Goal: Navigation & Orientation: Find specific page/section

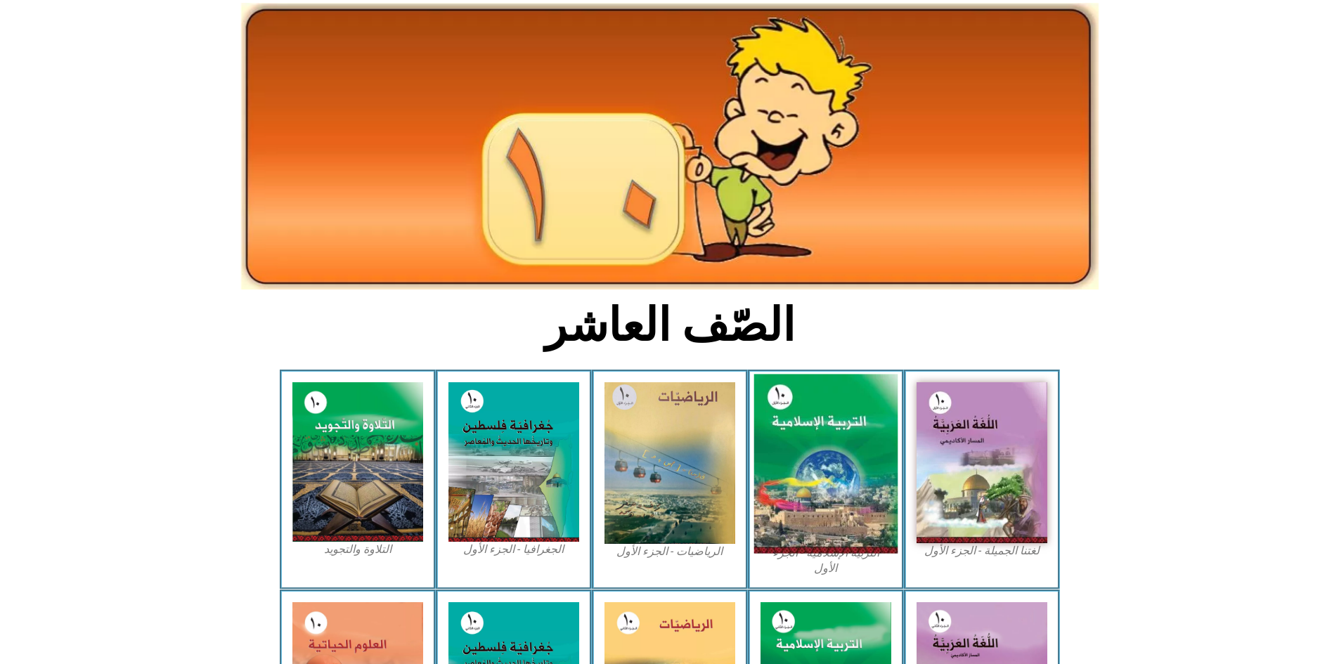
scroll to position [141, 0]
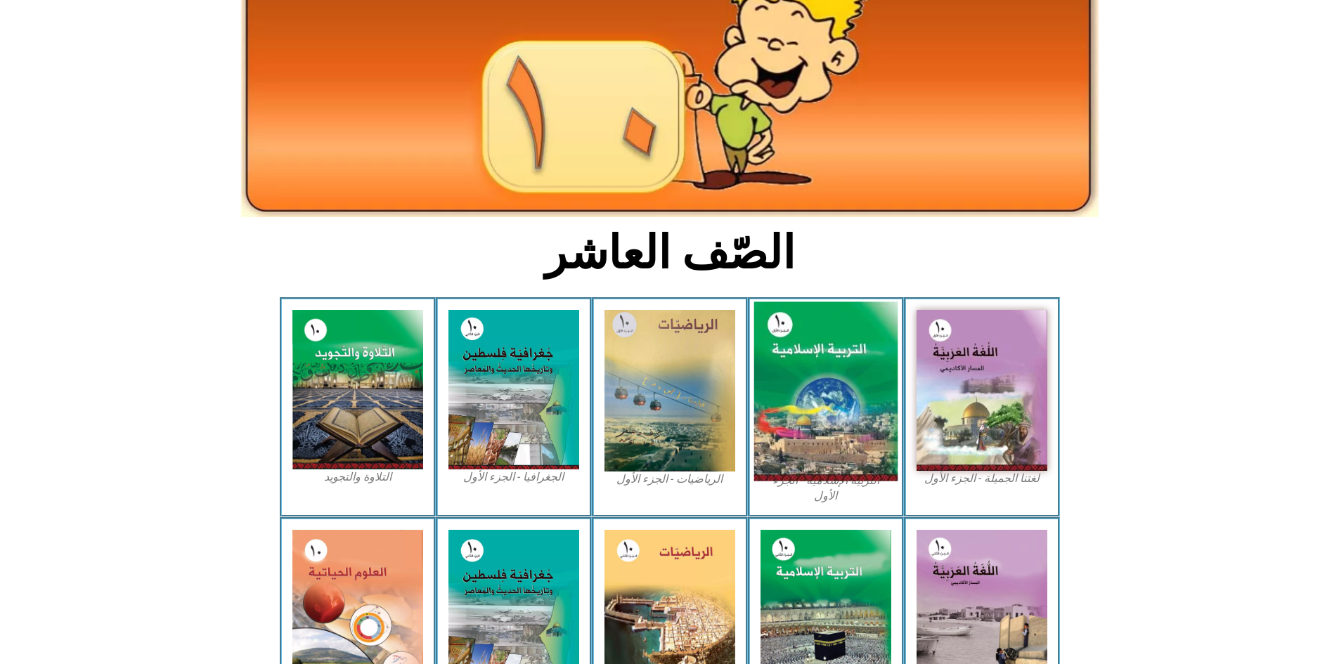
click at [843, 361] on img at bounding box center [825, 391] width 144 height 179
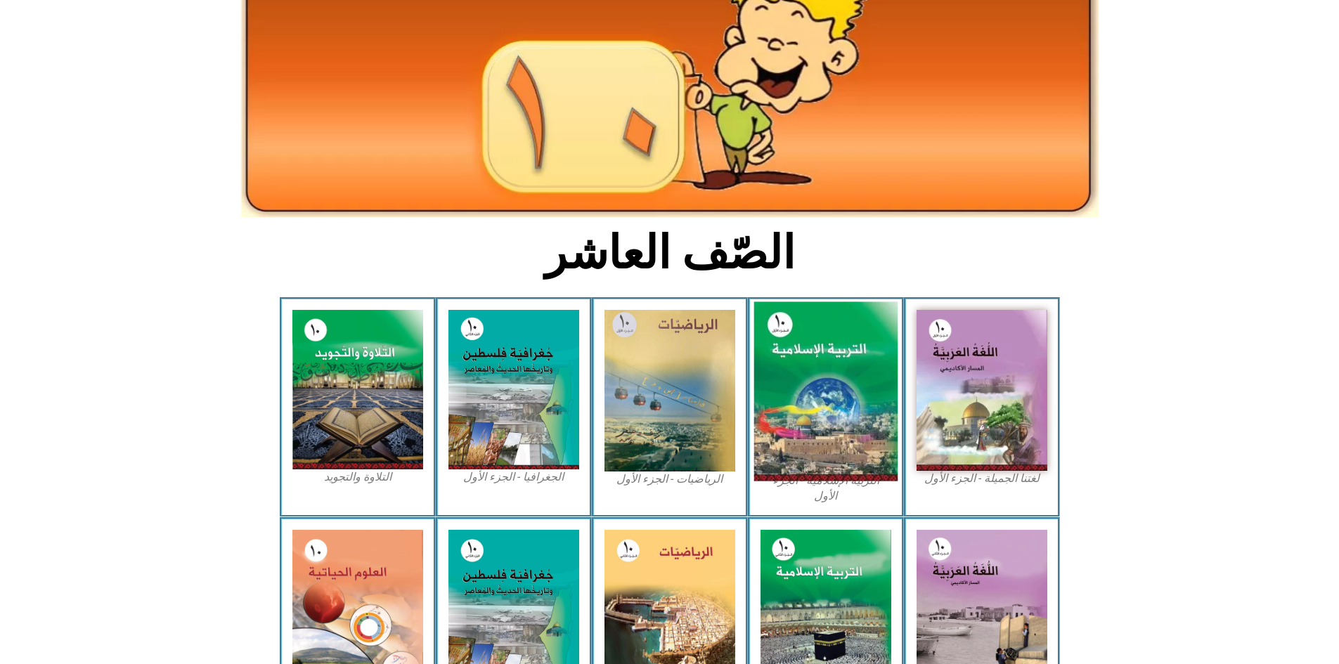
click at [843, 361] on img at bounding box center [825, 391] width 144 height 179
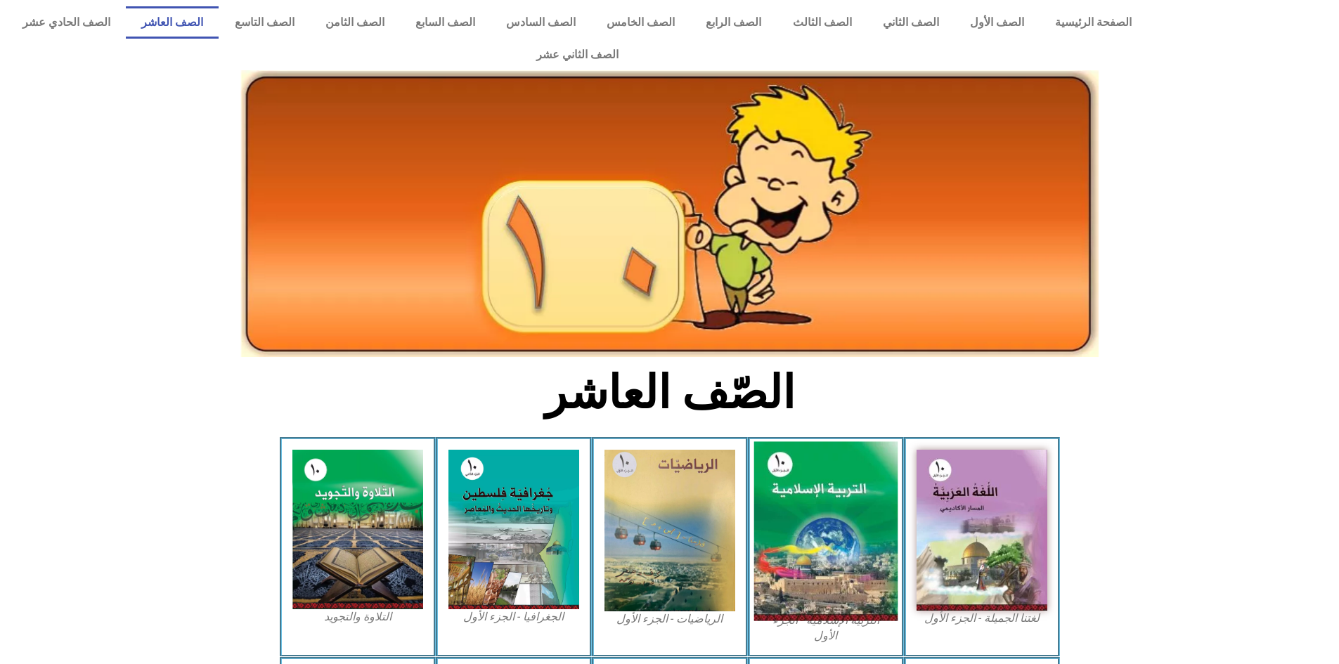
scroll to position [0, 0]
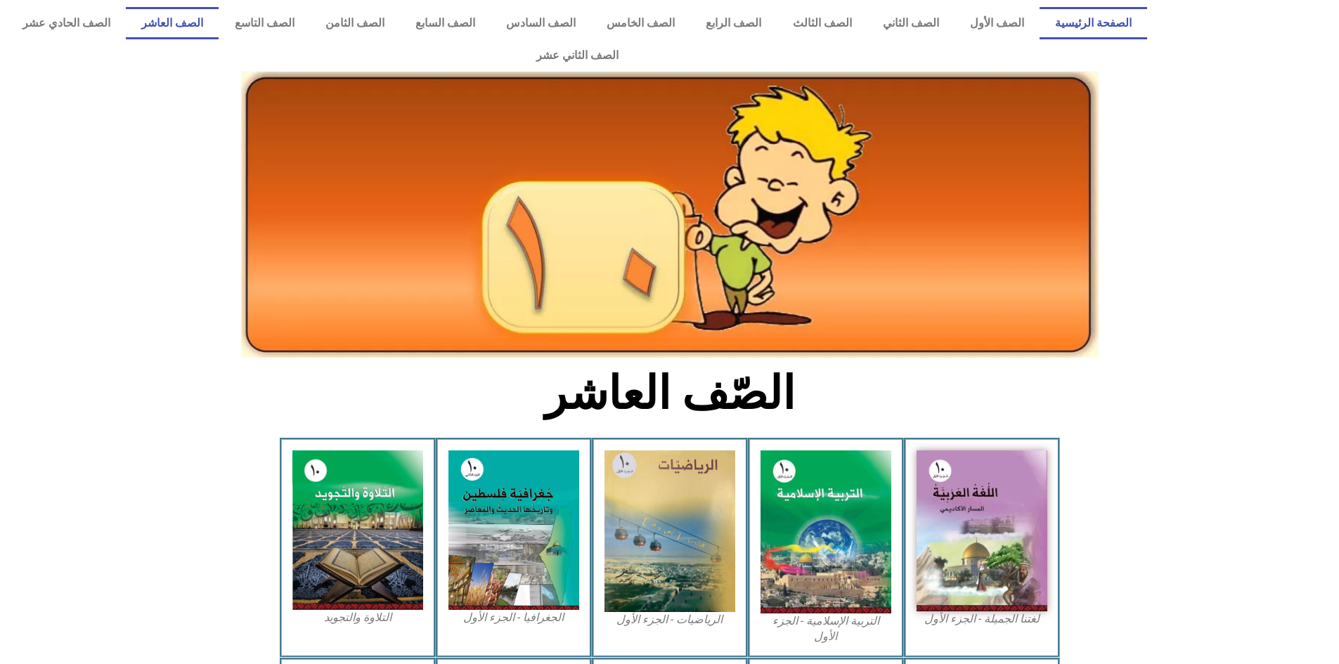
click at [1109, 22] on link "الصفحة الرئيسية" at bounding box center [1093, 23] width 108 height 32
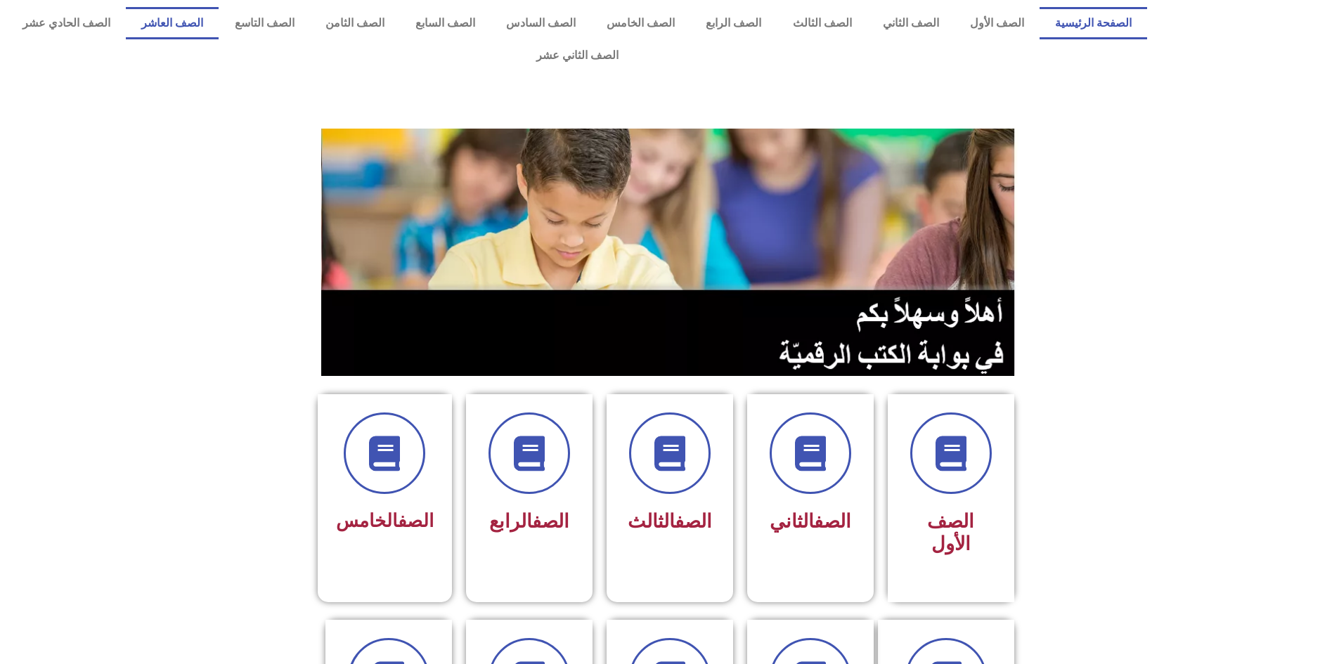
click at [219, 25] on link "الصف العاشر" at bounding box center [172, 23] width 93 height 32
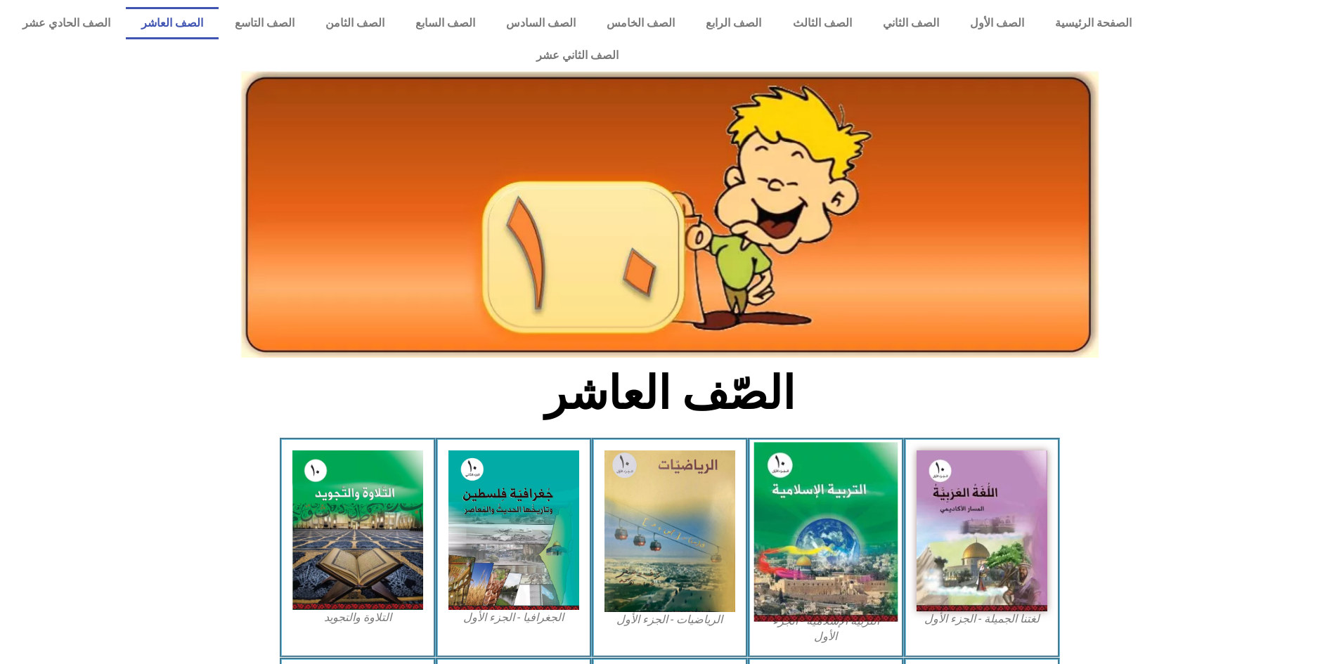
click at [850, 476] on img at bounding box center [825, 532] width 144 height 179
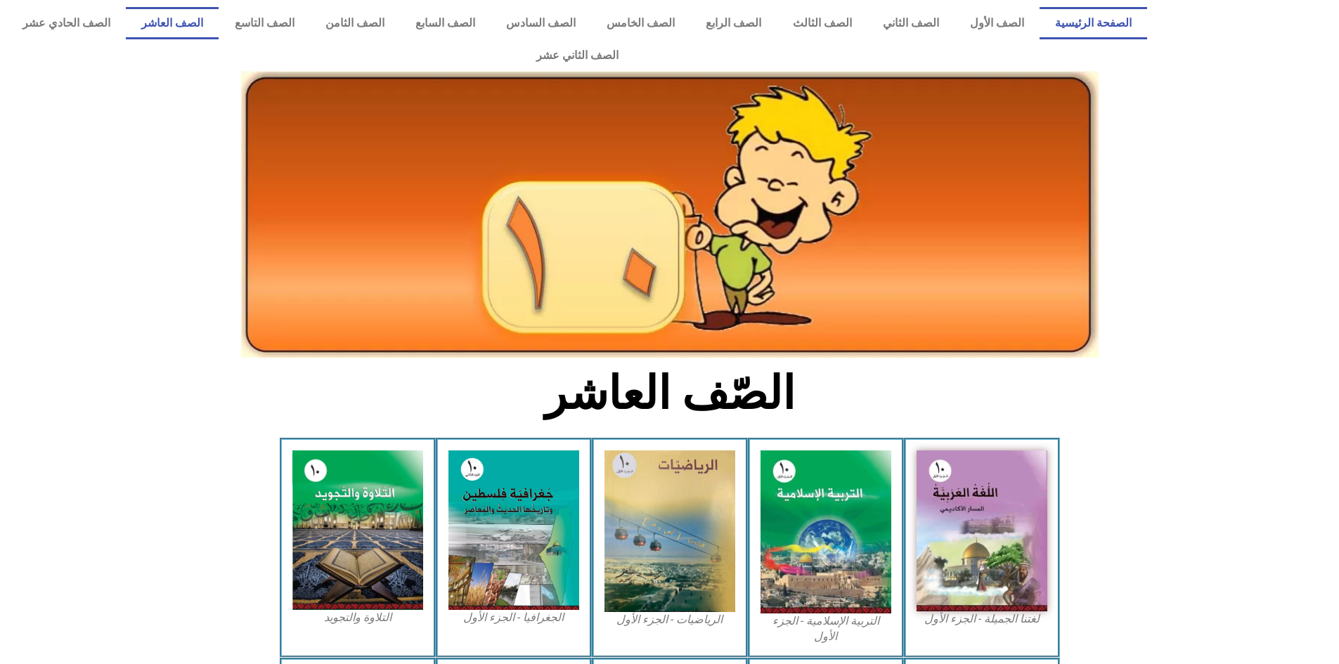
click at [1091, 19] on link "الصفحة الرئيسية" at bounding box center [1093, 23] width 108 height 32
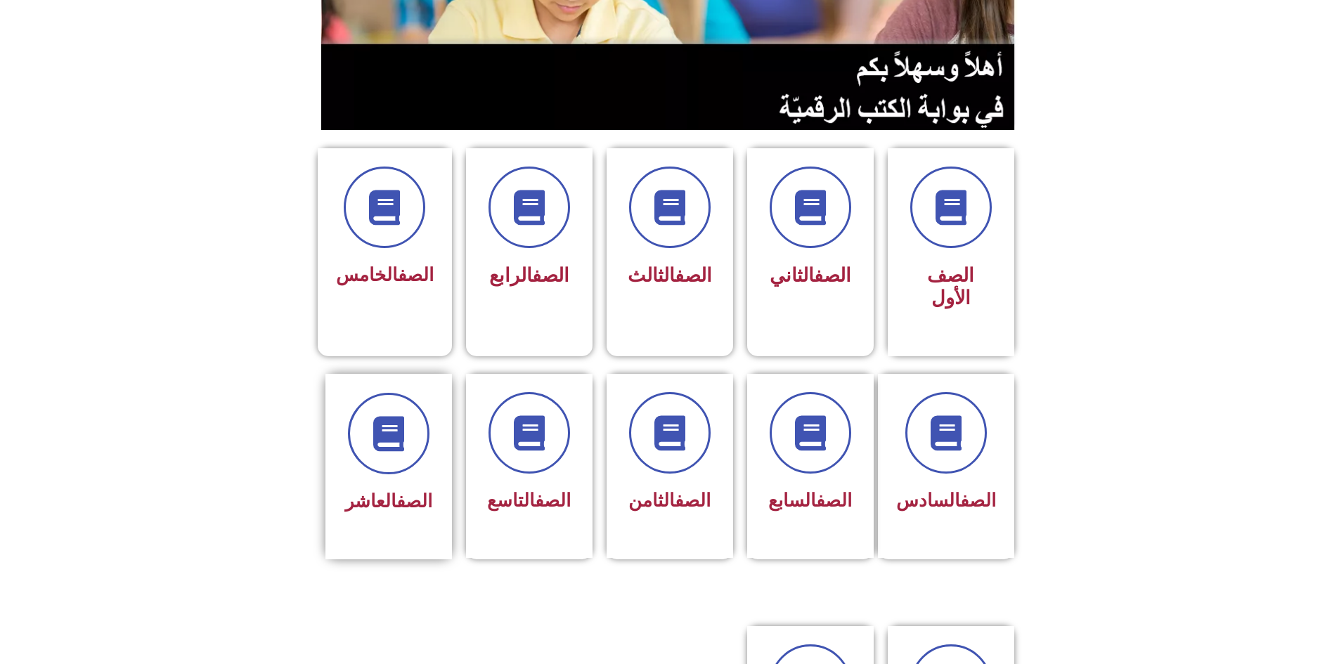
scroll to position [281, 0]
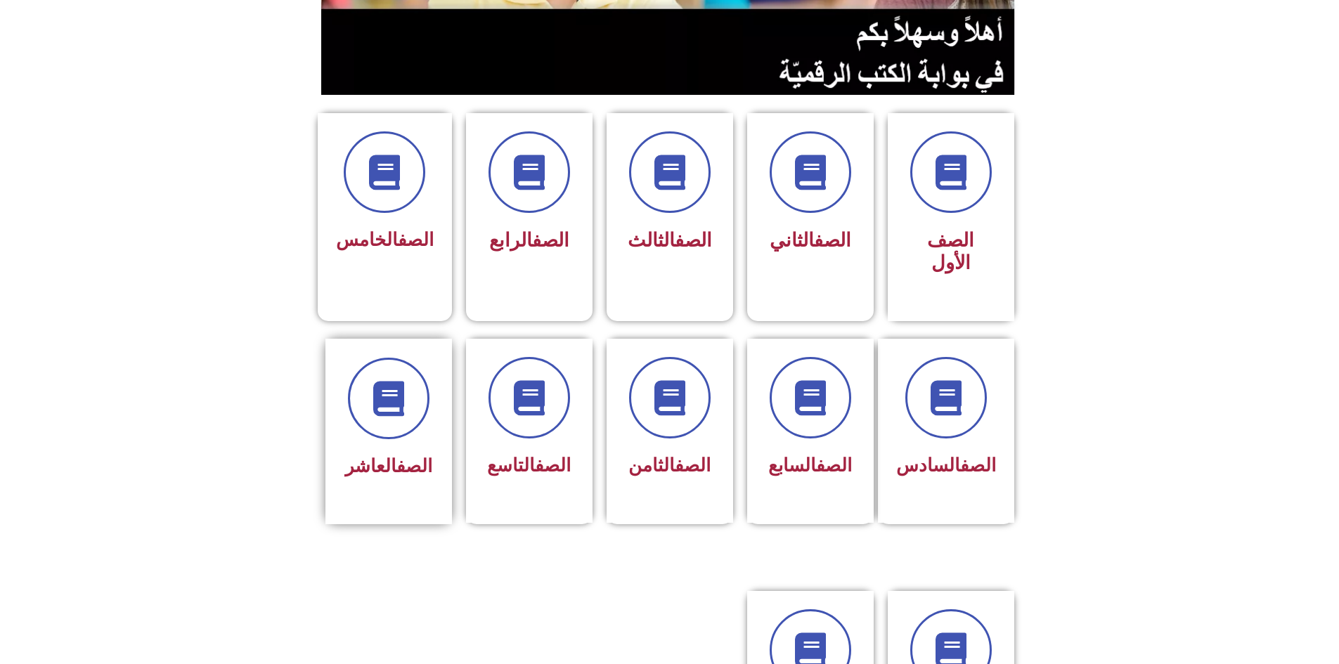
click at [396, 385] on div "الصف العاشر" at bounding box center [388, 421] width 89 height 126
click at [387, 379] on icon at bounding box center [388, 398] width 39 height 39
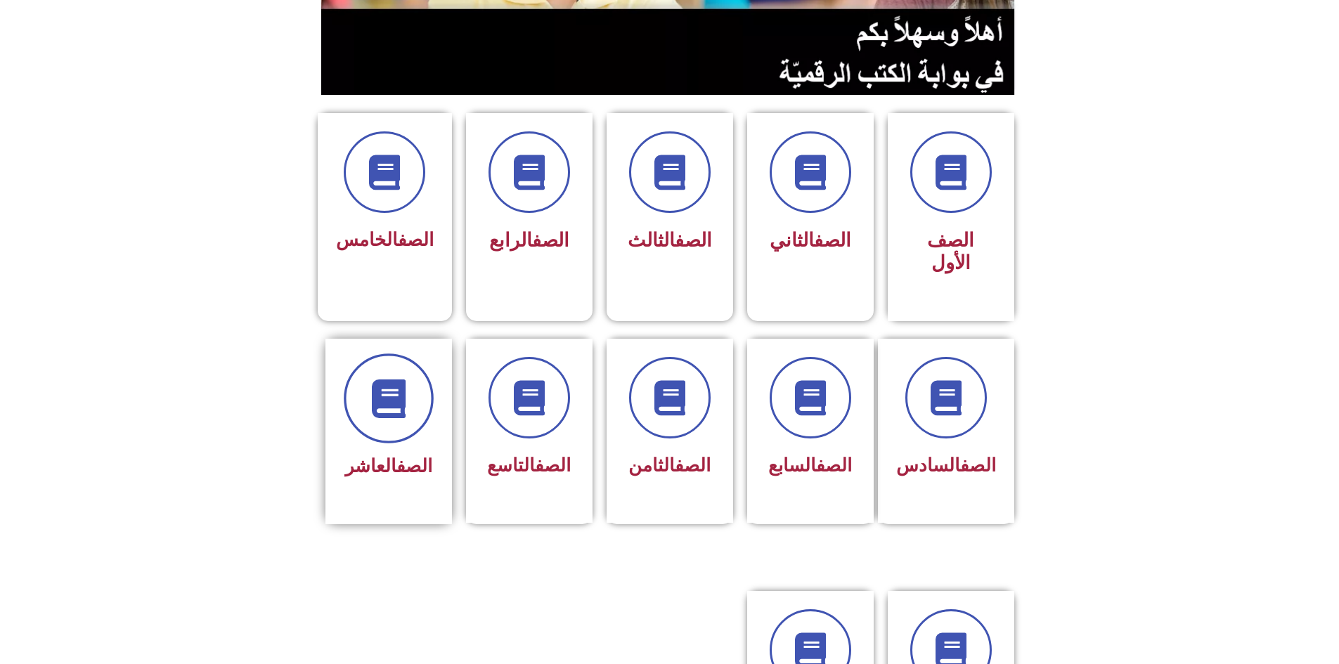
click at [387, 379] on icon at bounding box center [388, 398] width 39 height 39
click at [524, 379] on icon at bounding box center [528, 398] width 39 height 39
click at [693, 383] on div at bounding box center [669, 399] width 89 height 82
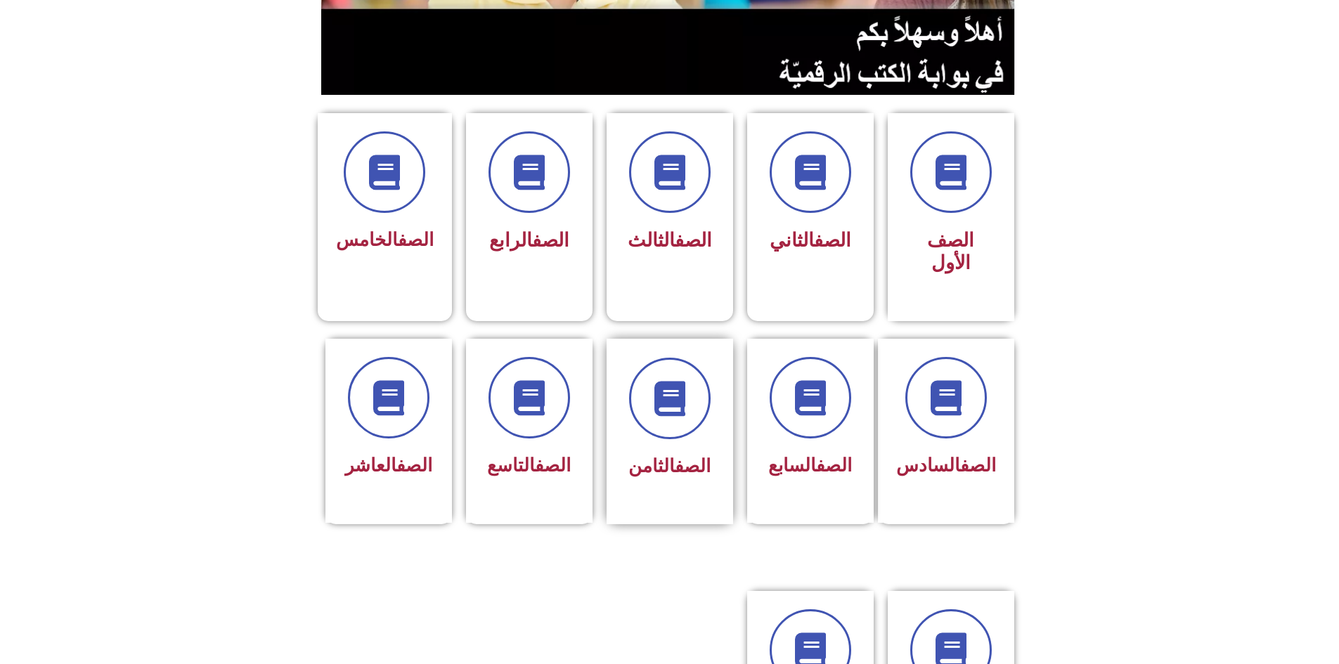
click at [693, 383] on div at bounding box center [669, 399] width 89 height 82
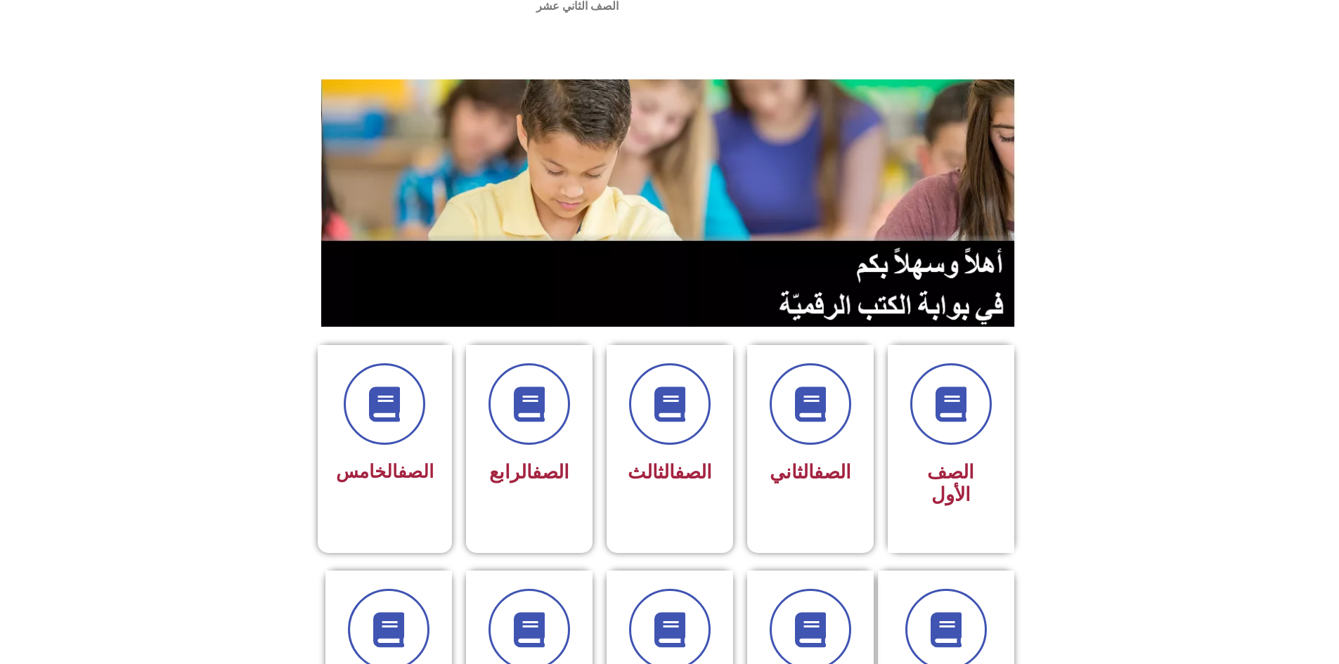
scroll to position [0, 0]
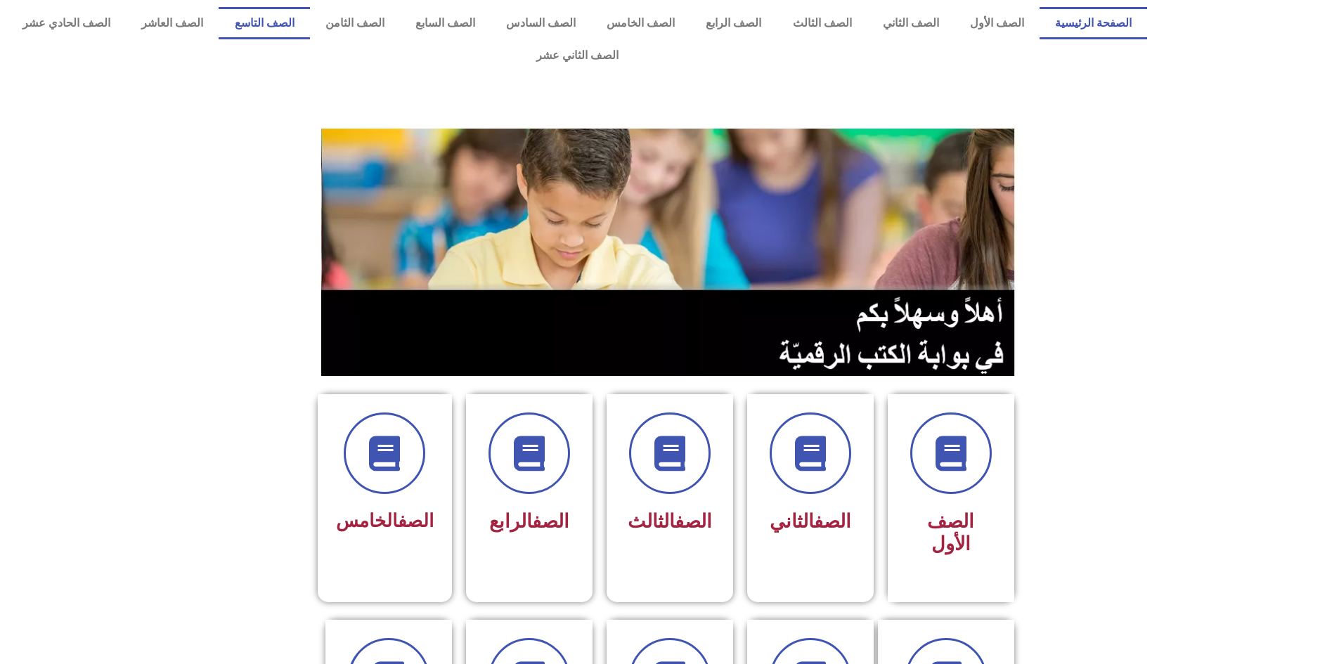
click at [309, 23] on link "الصف التاسع" at bounding box center [264, 23] width 91 height 32
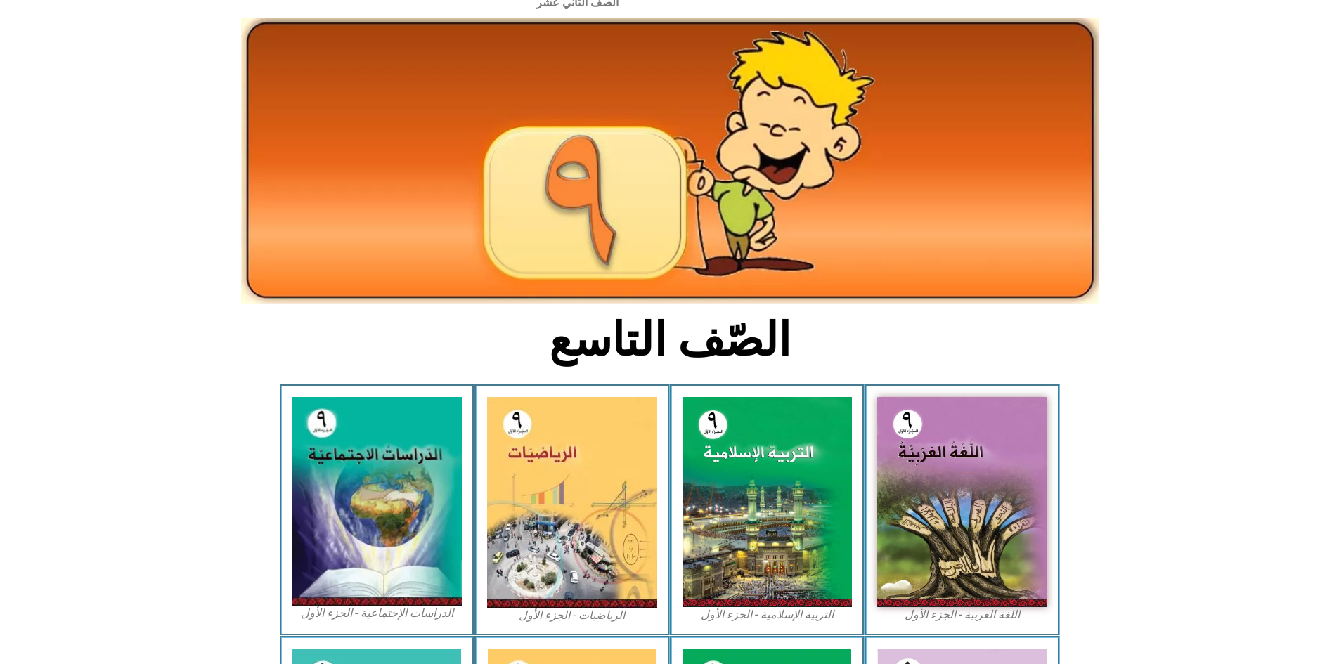
scroll to position [211, 0]
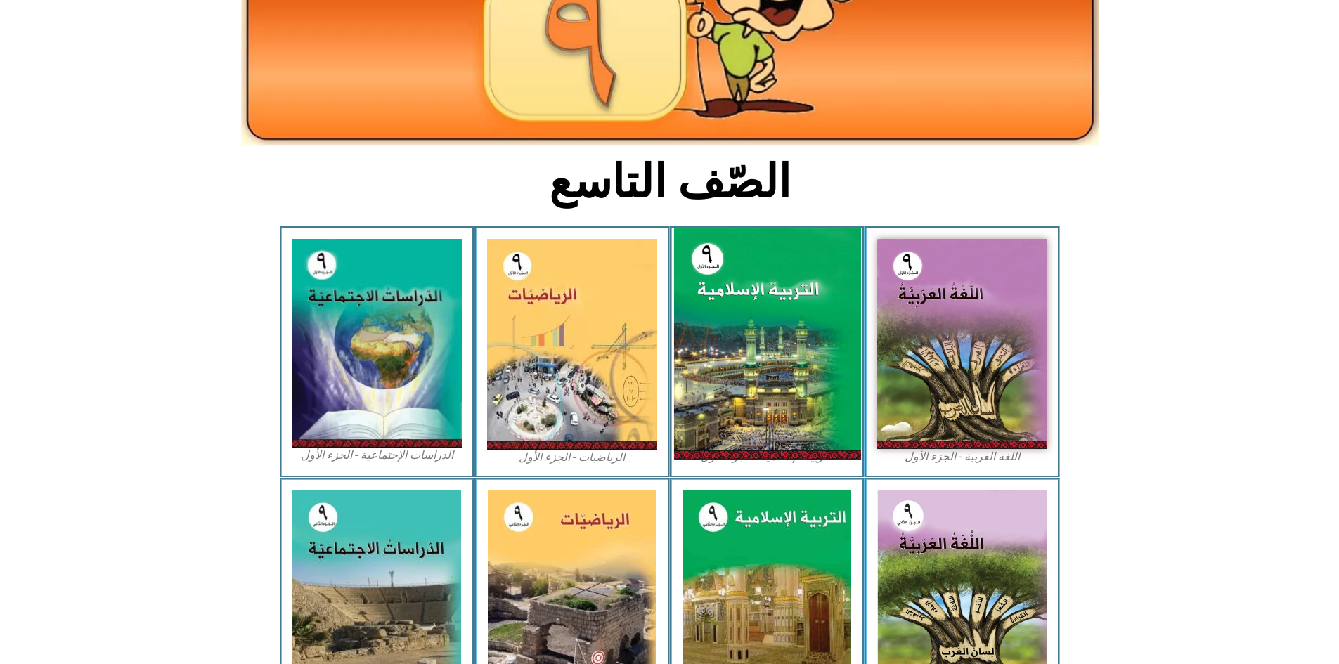
click at [775, 356] on img at bounding box center [766, 343] width 187 height 231
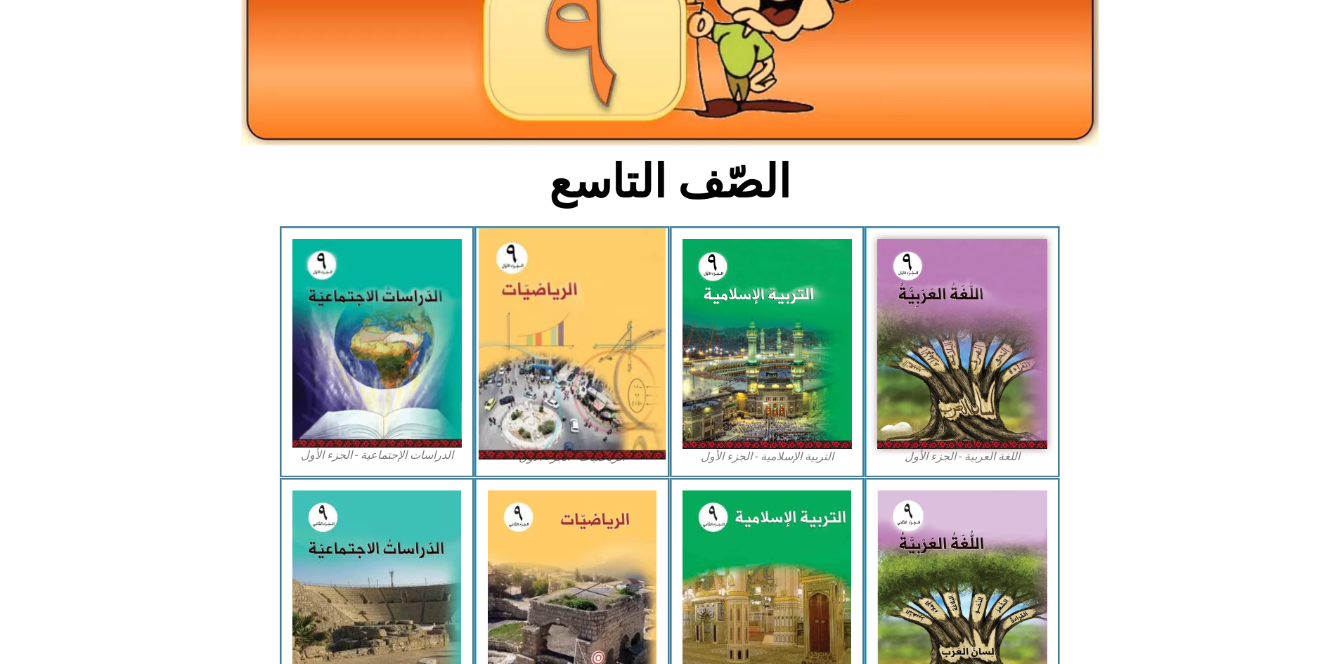
click at [563, 319] on img at bounding box center [572, 343] width 187 height 231
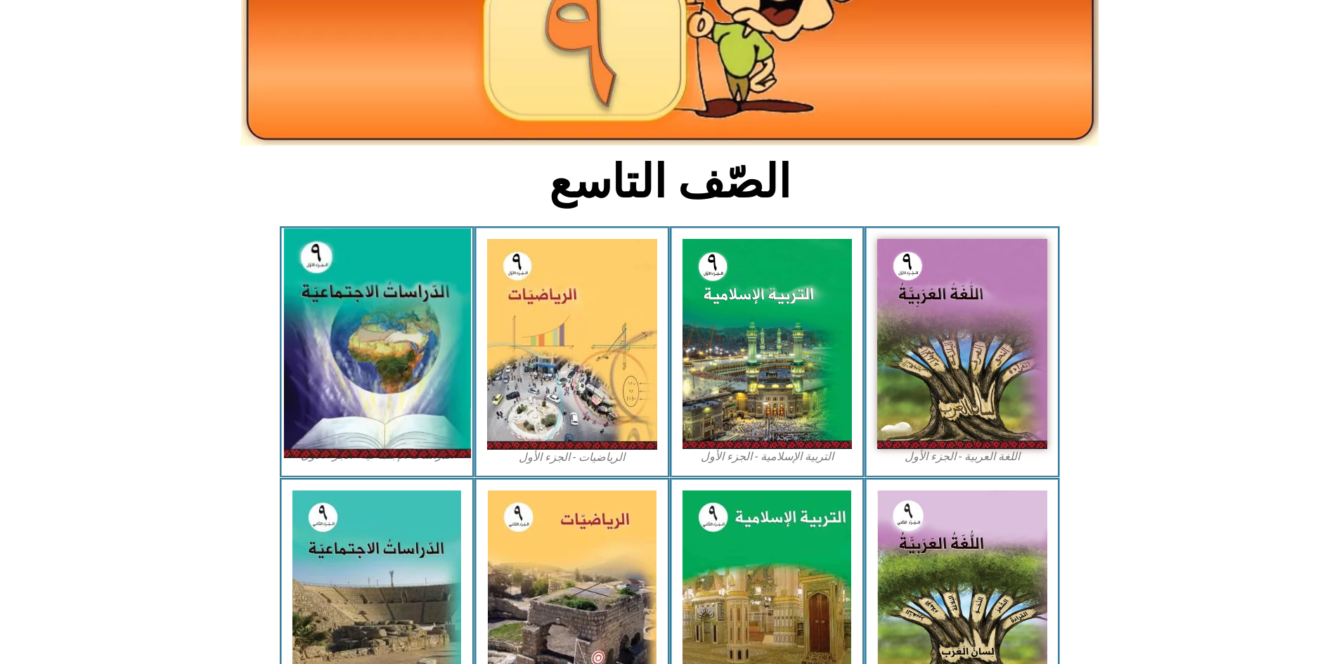
scroll to position [0, 0]
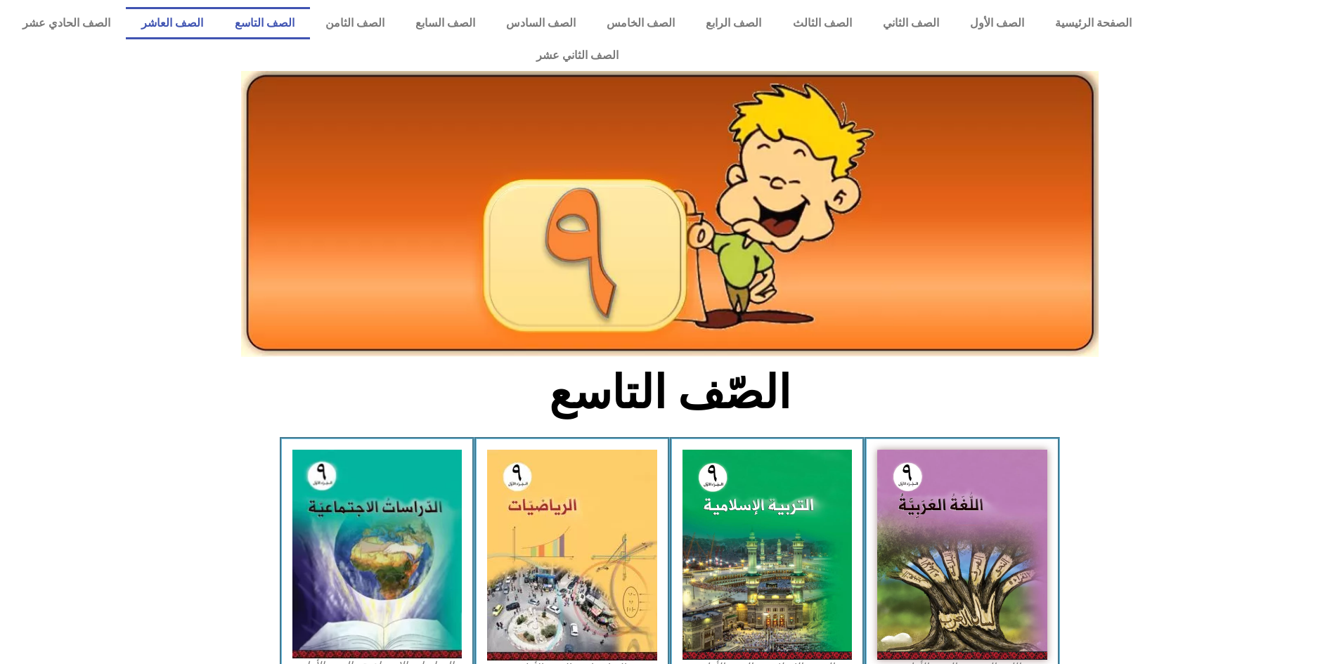
click at [219, 30] on link "الصف العاشر" at bounding box center [172, 23] width 93 height 32
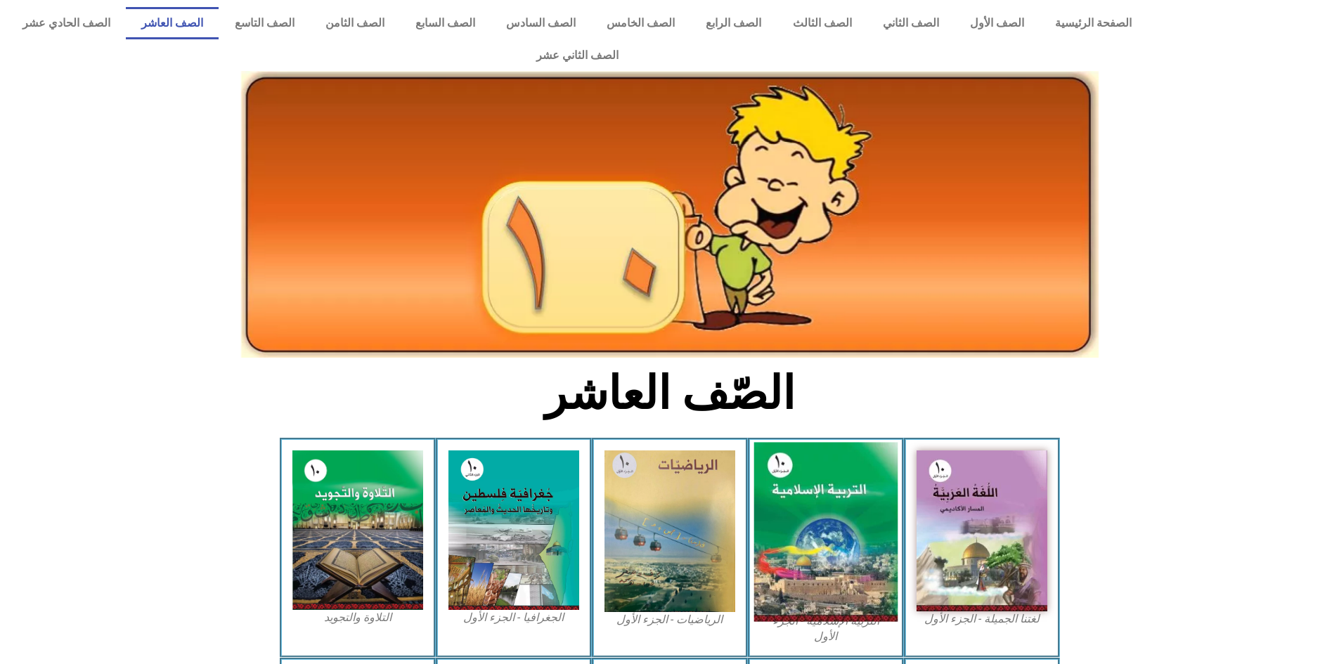
click at [822, 474] on img at bounding box center [825, 532] width 144 height 179
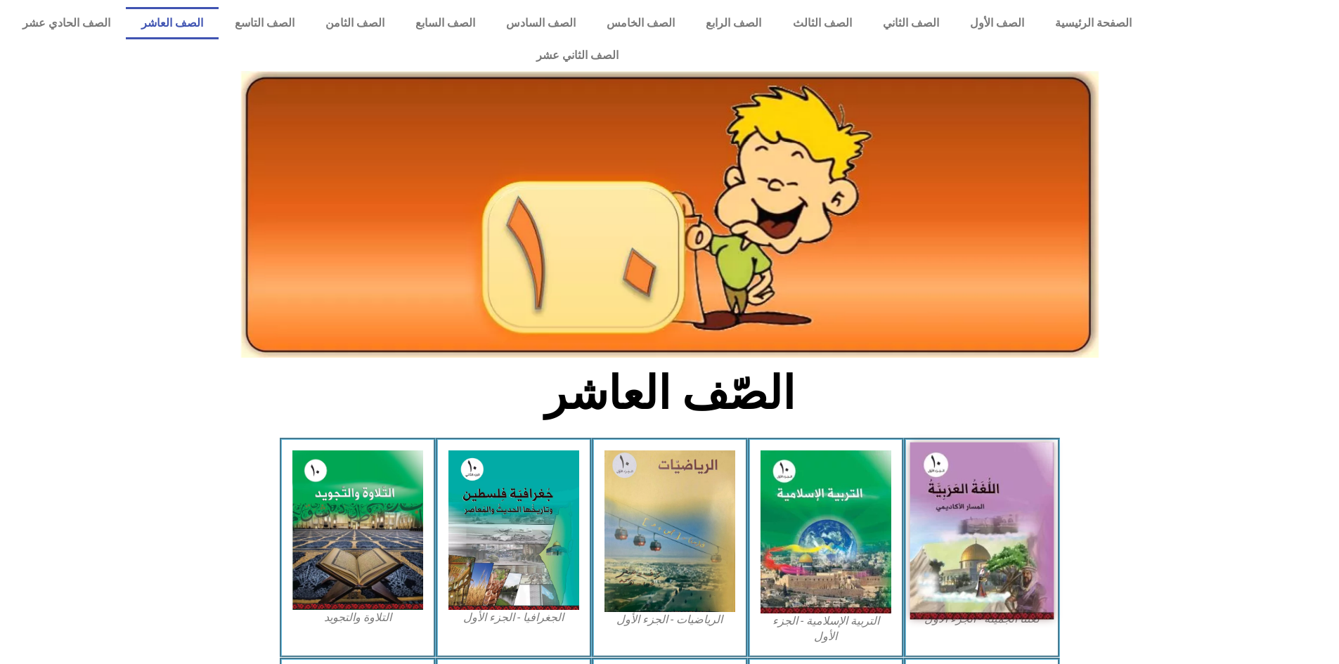
click at [935, 468] on img at bounding box center [981, 531] width 144 height 177
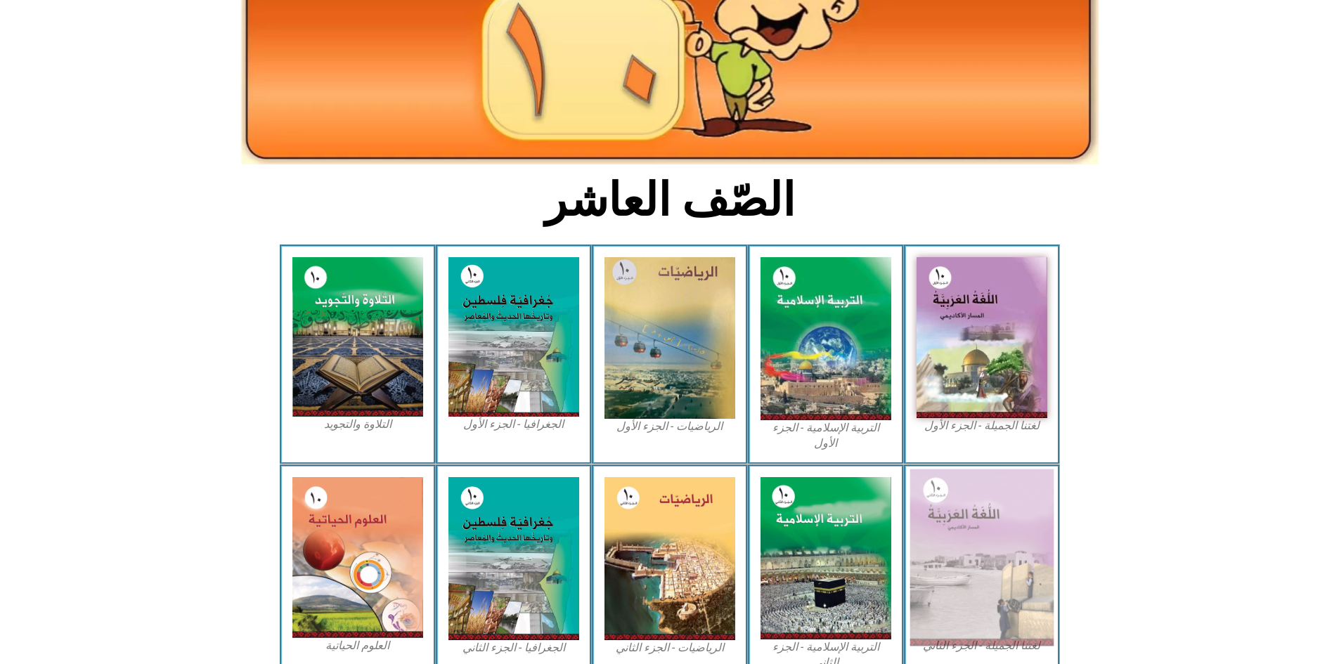
scroll to position [211, 0]
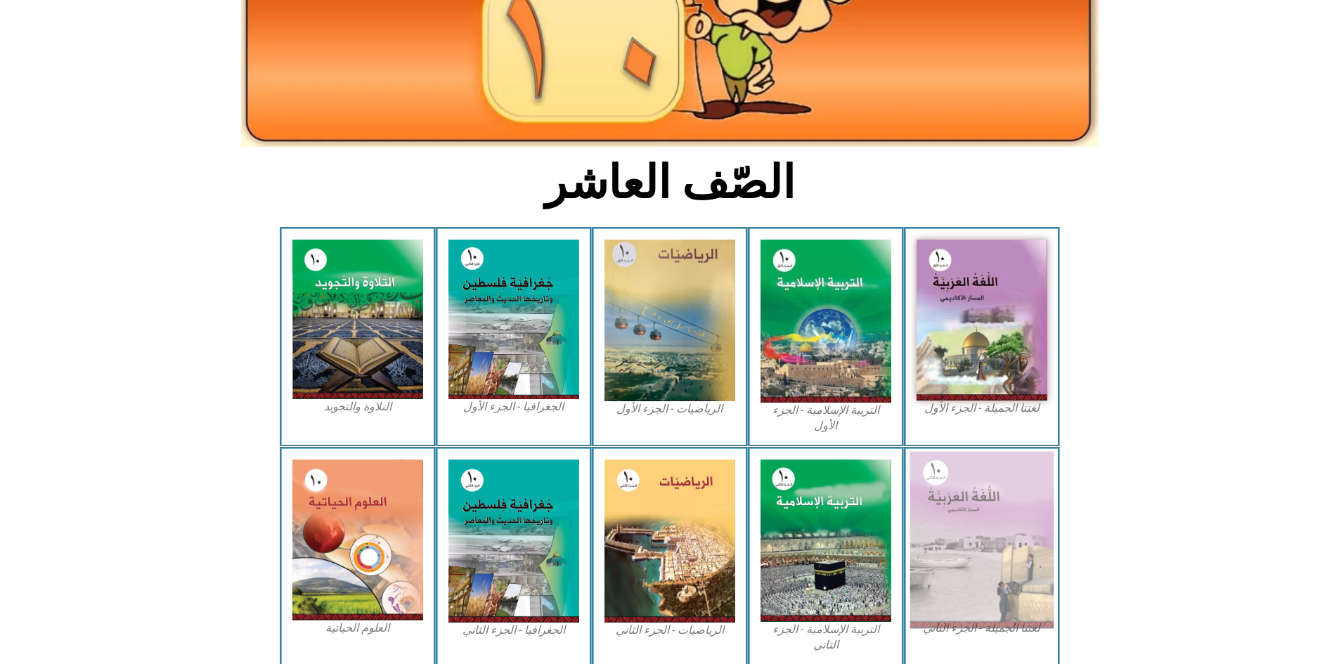
click at [953, 499] on img at bounding box center [981, 539] width 144 height 177
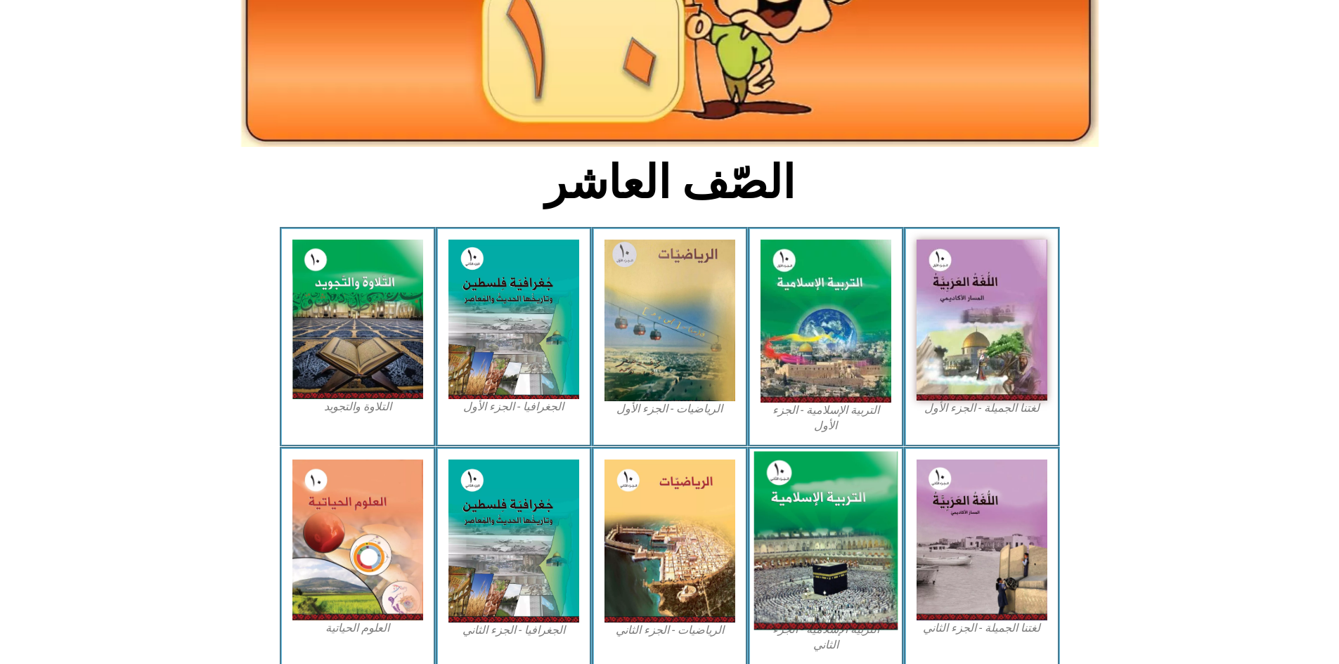
click at [847, 483] on img at bounding box center [825, 540] width 144 height 179
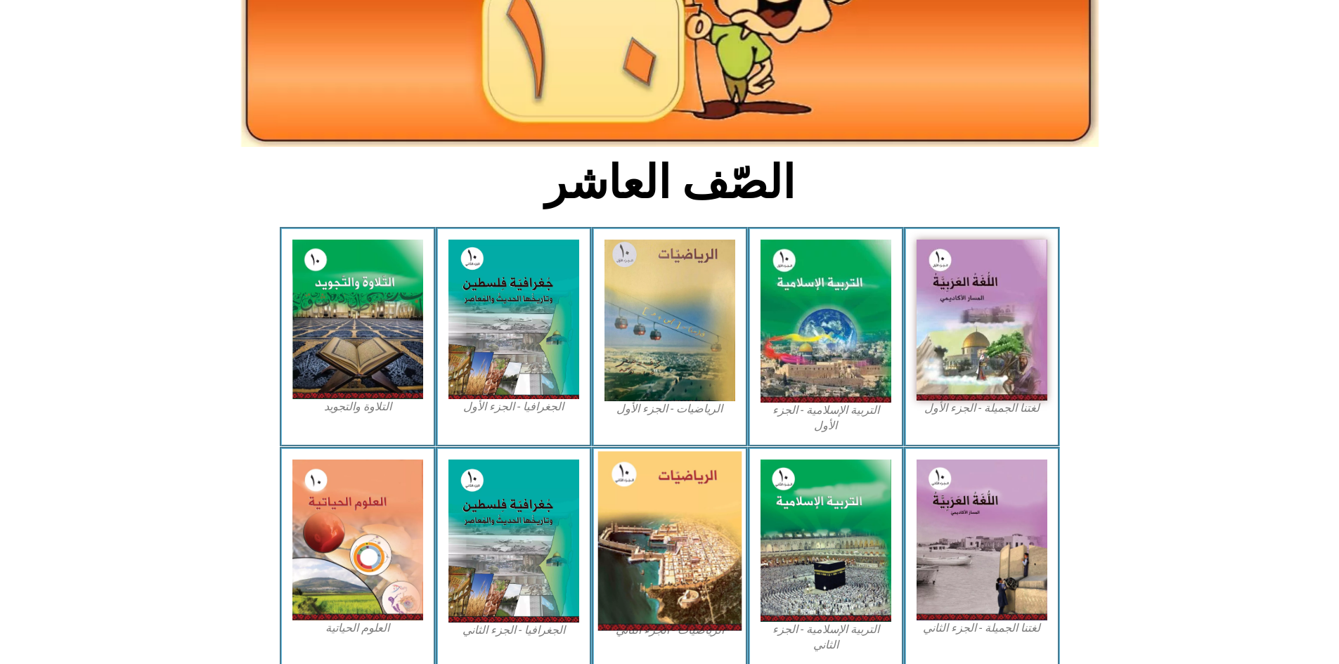
click at [670, 476] on img at bounding box center [669, 540] width 144 height 179
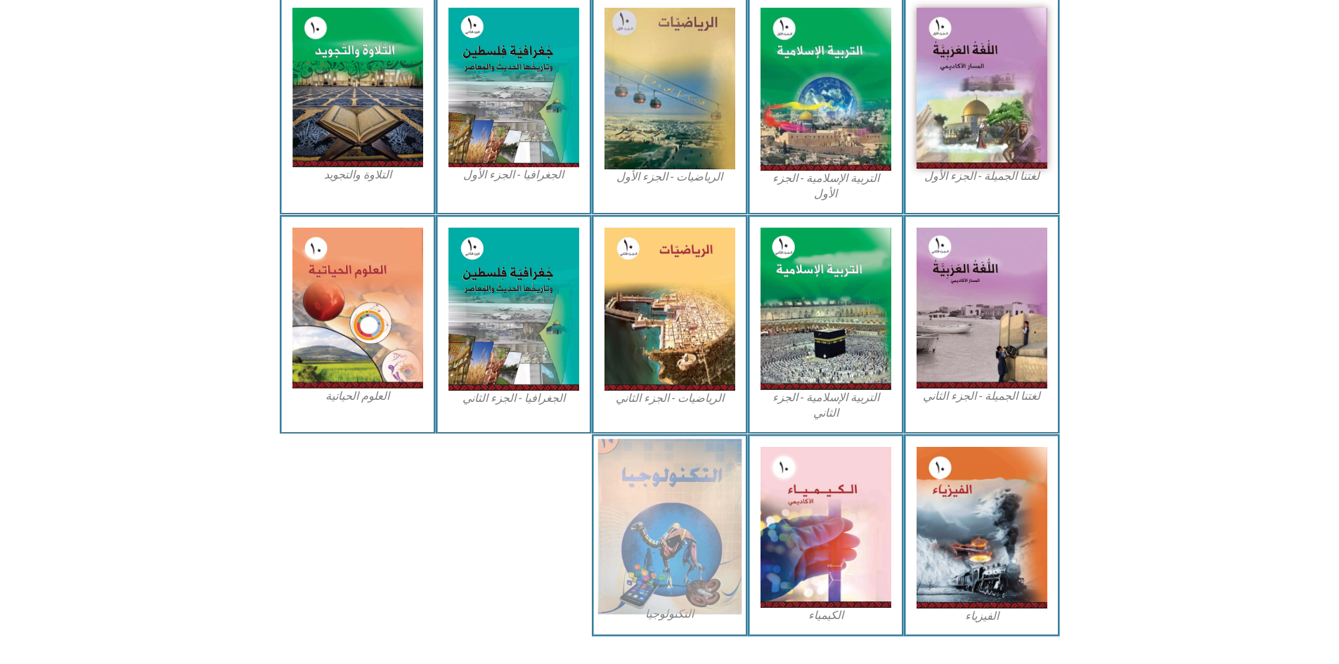
click at [675, 461] on img at bounding box center [669, 527] width 144 height 176
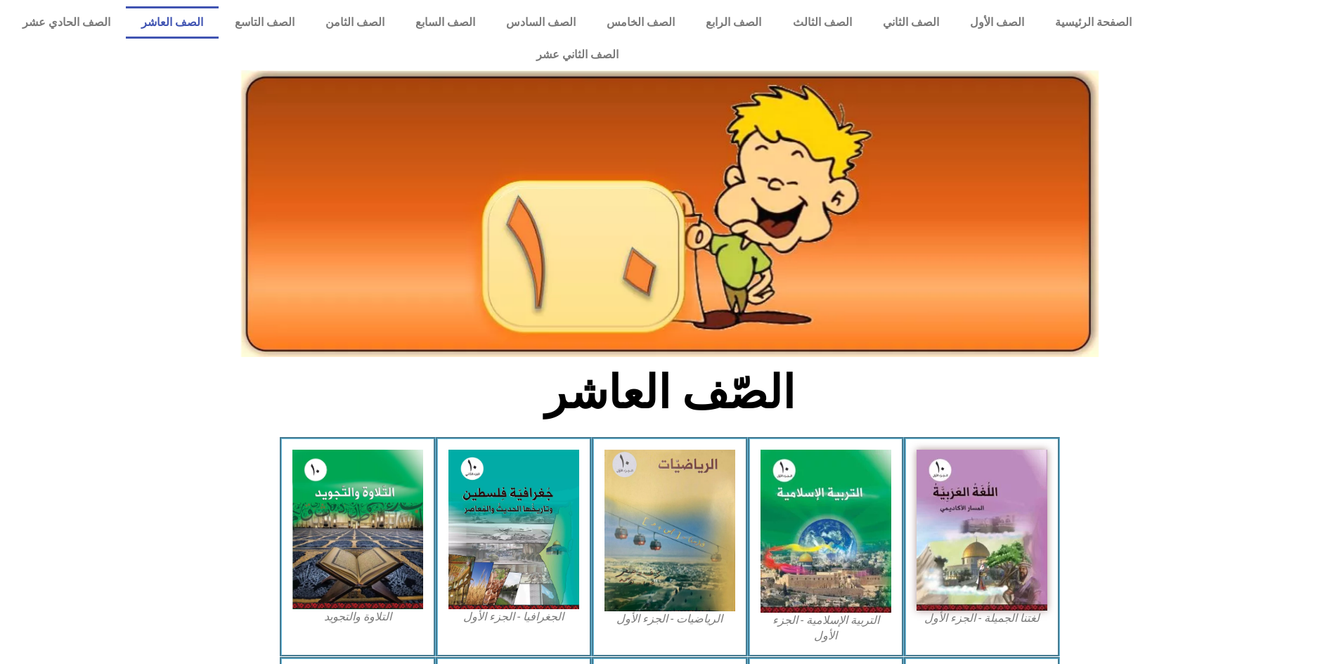
scroll to position [0, 0]
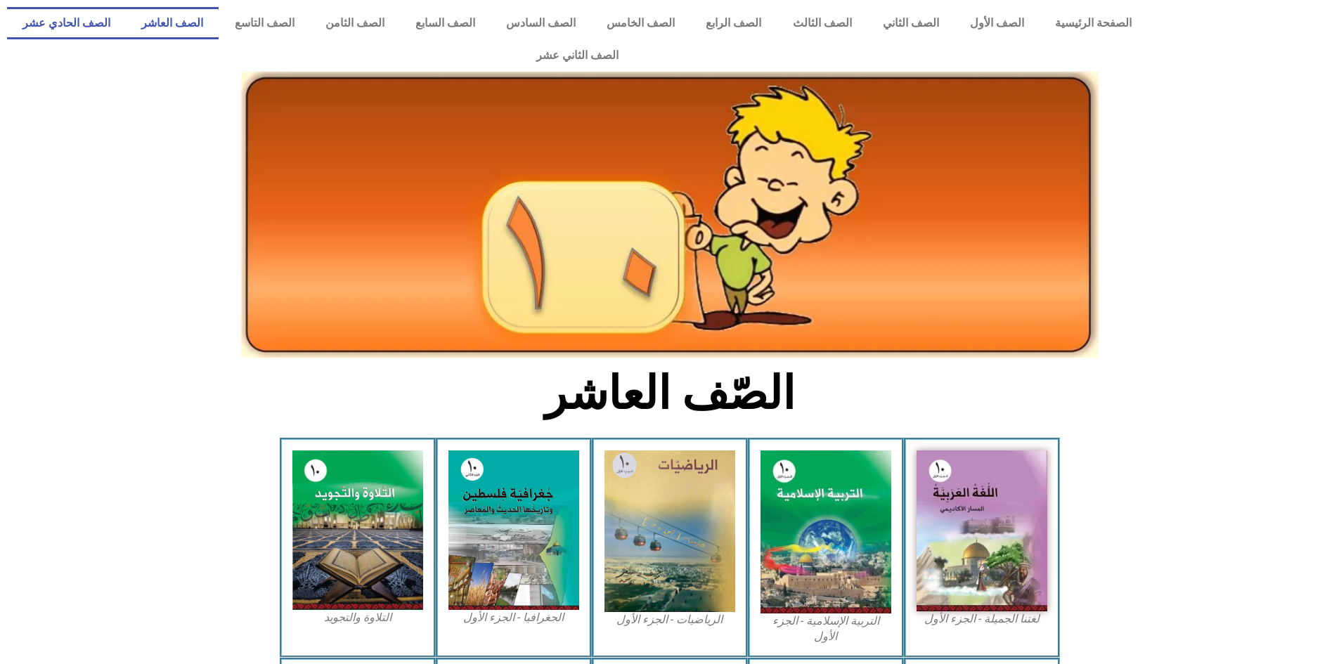
click at [126, 25] on link "الصف الحادي عشر" at bounding box center [66, 23] width 119 height 32
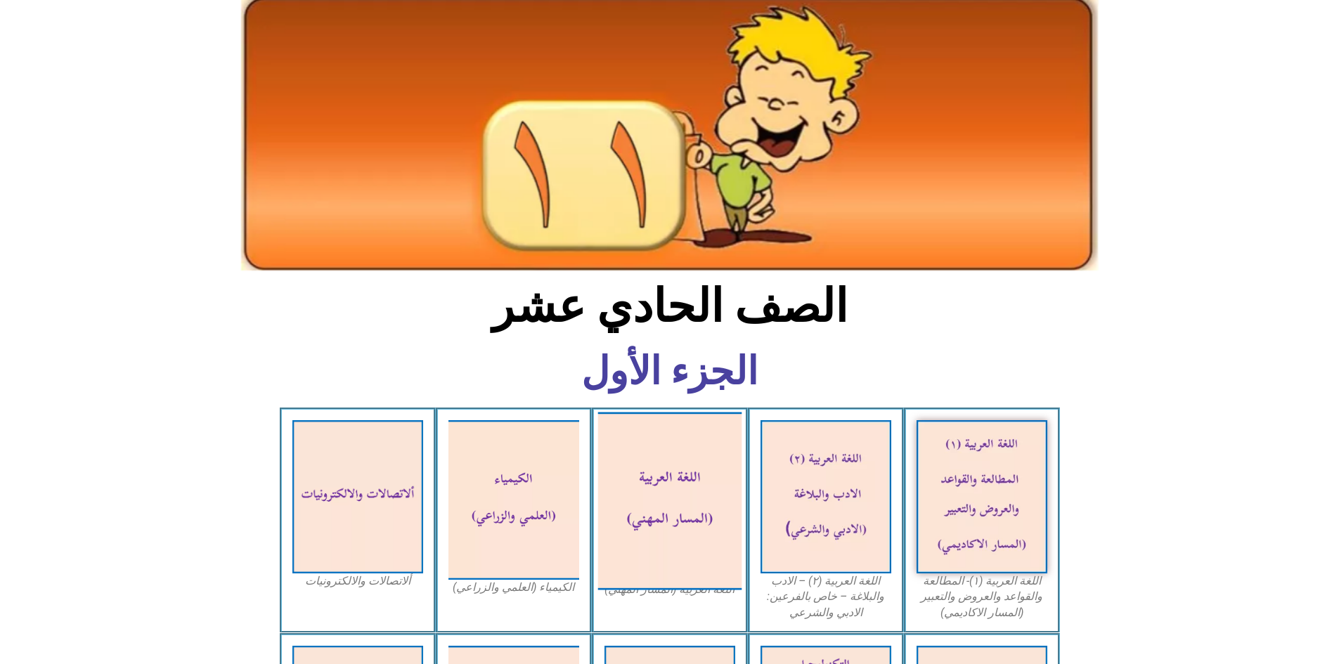
scroll to position [141, 0]
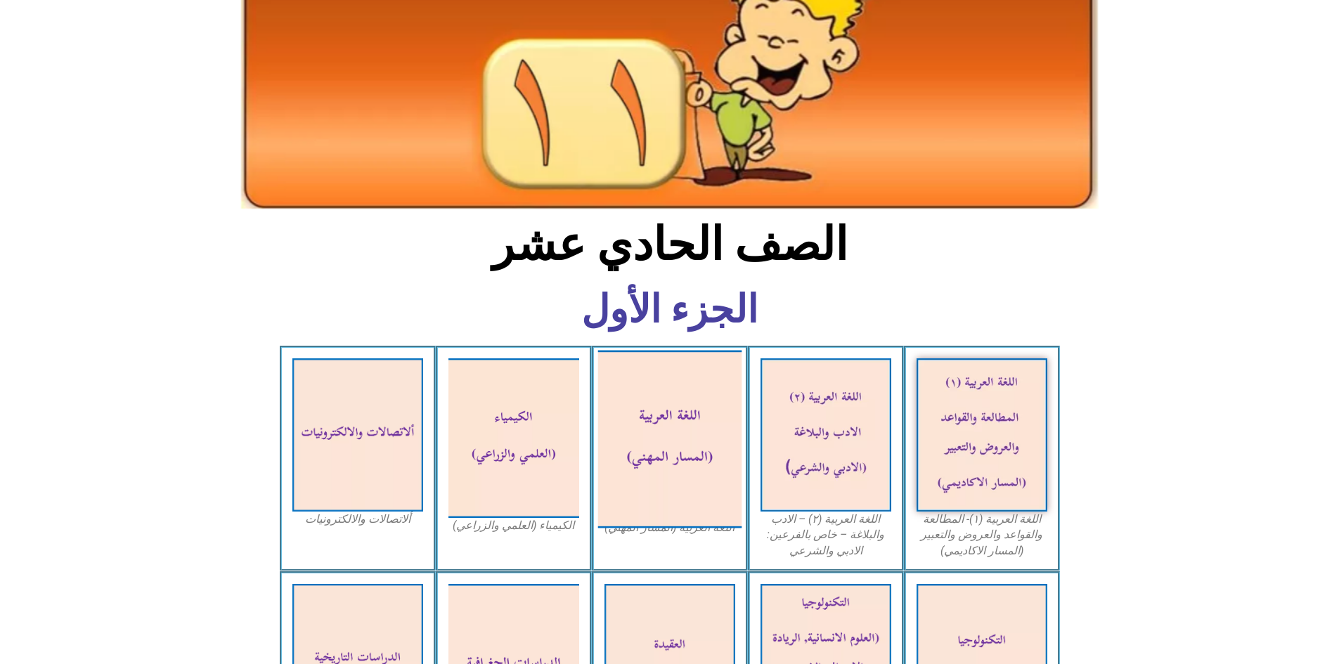
click at [671, 389] on img at bounding box center [669, 439] width 144 height 178
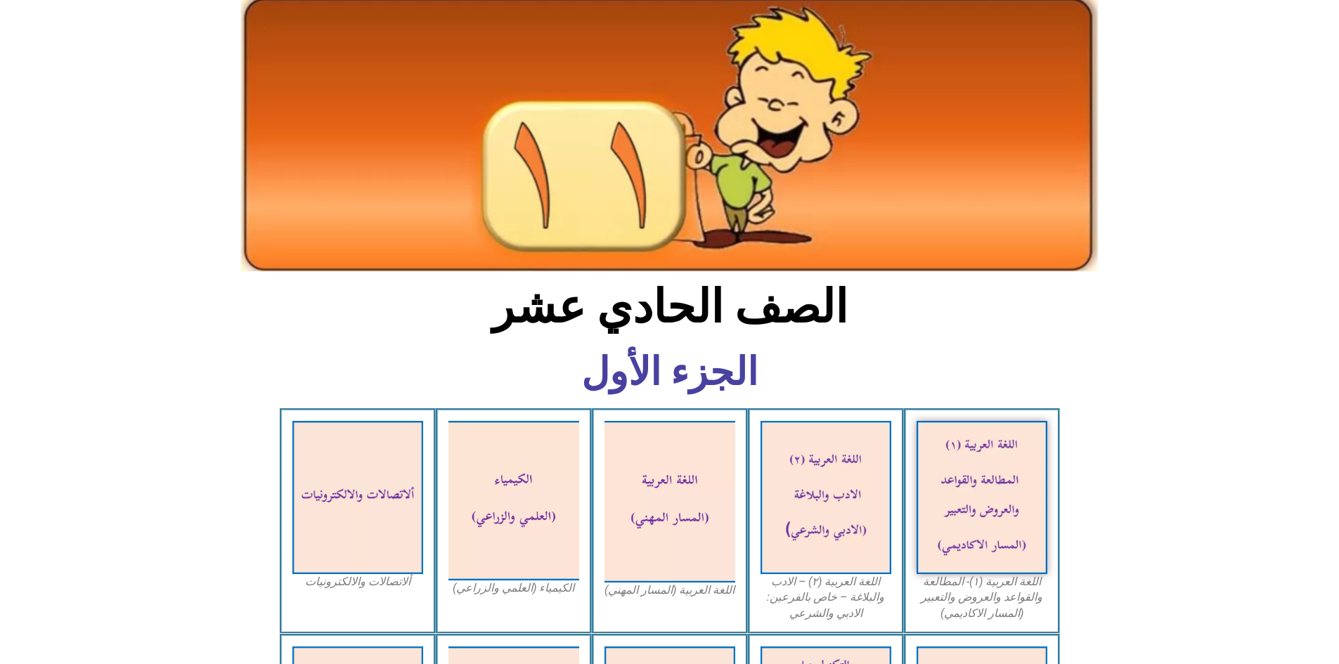
scroll to position [0, 0]
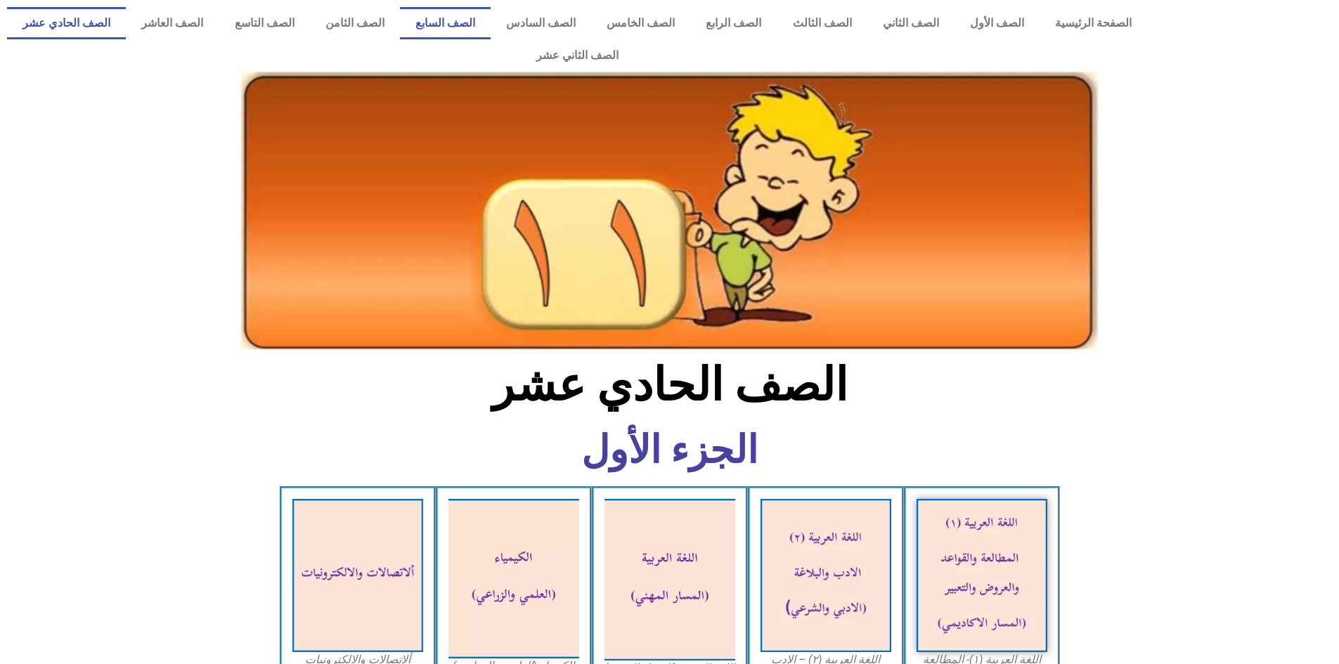
click at [491, 22] on link "الصف السابع" at bounding box center [445, 23] width 91 height 32
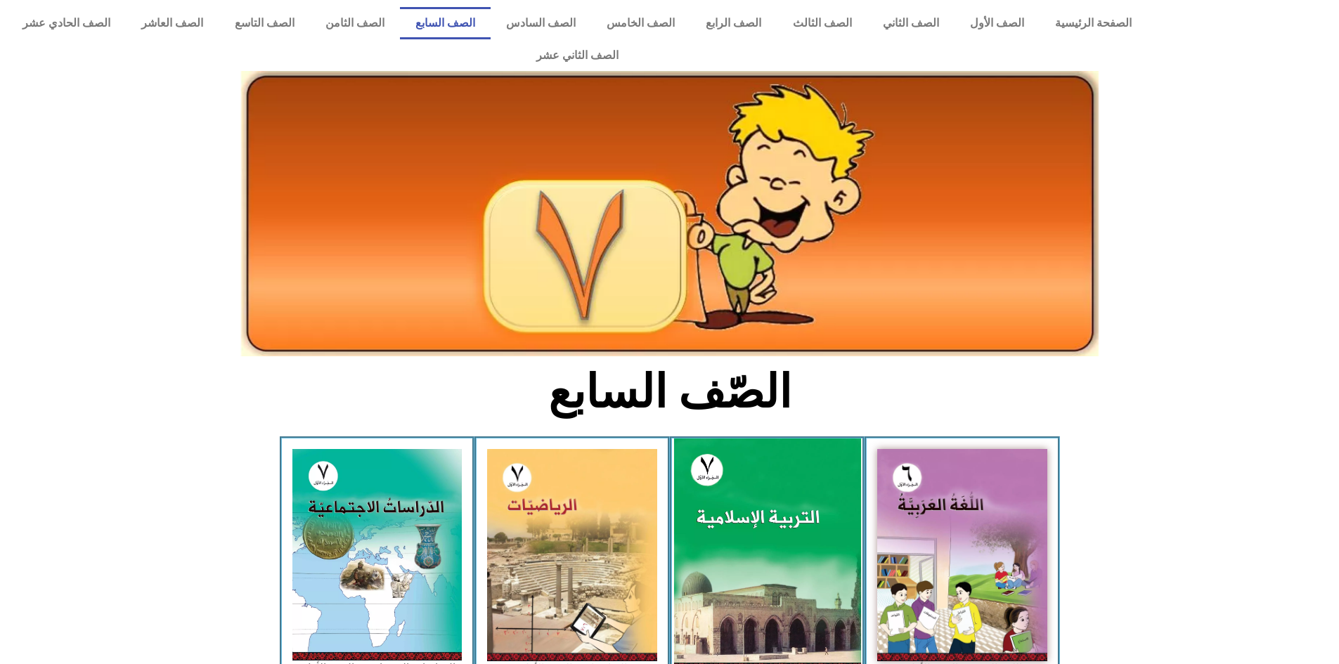
click at [840, 521] on img at bounding box center [766, 555] width 187 height 233
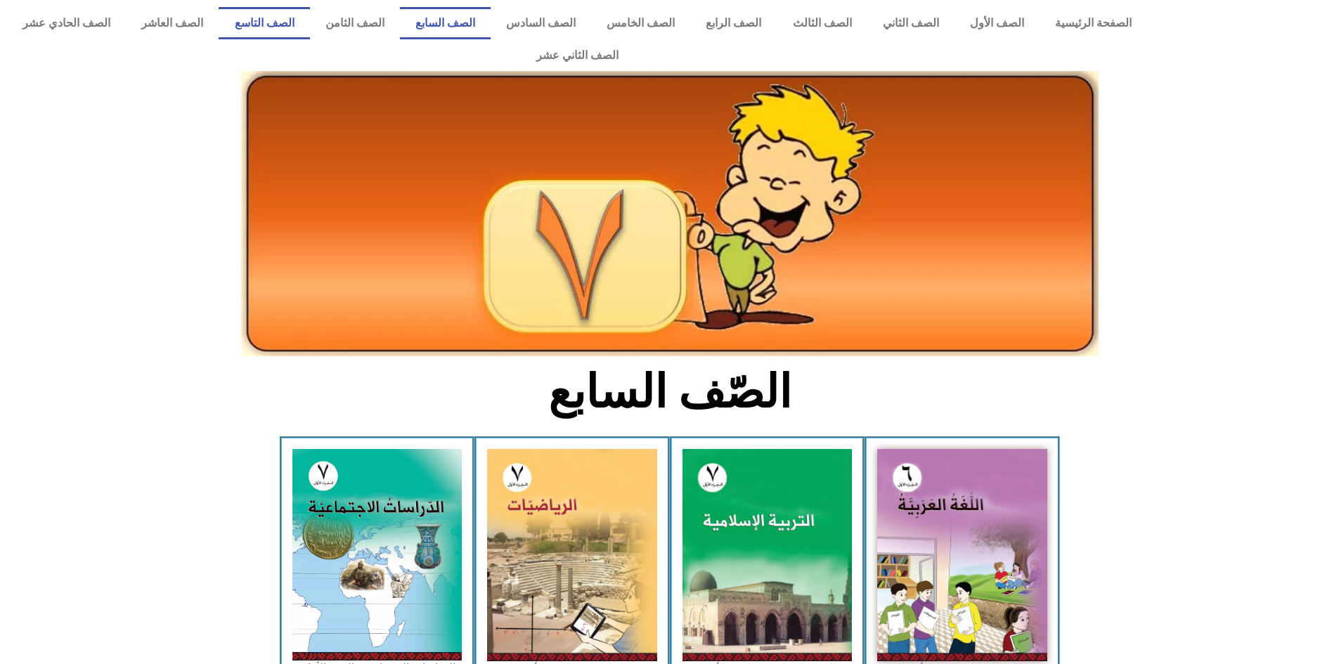
click at [309, 27] on link "الصف التاسع" at bounding box center [264, 23] width 91 height 32
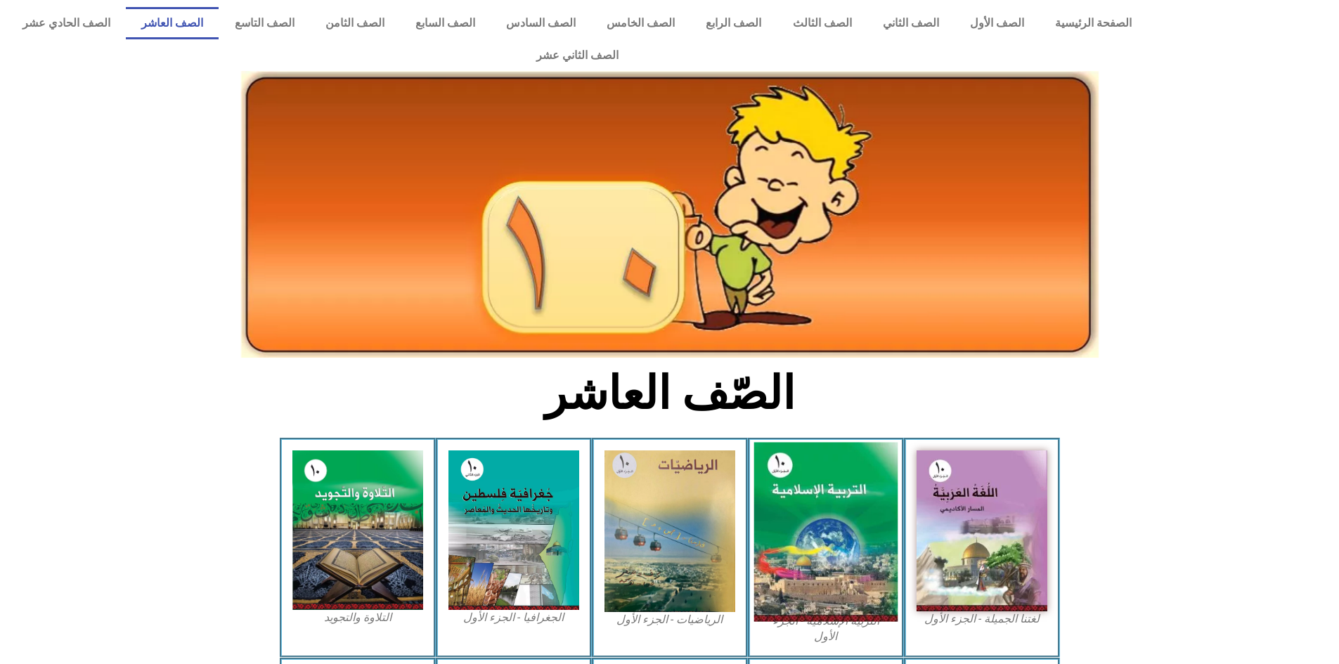
click at [838, 498] on img at bounding box center [825, 532] width 144 height 179
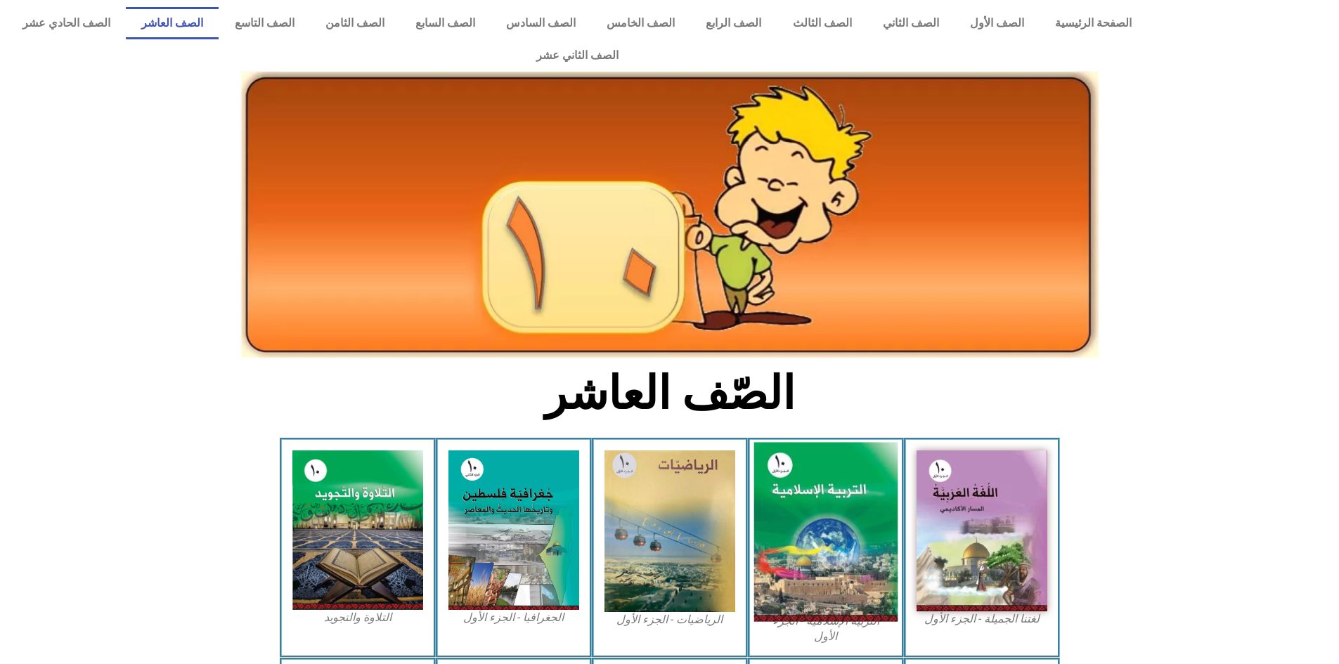
click at [838, 497] on img at bounding box center [825, 532] width 144 height 179
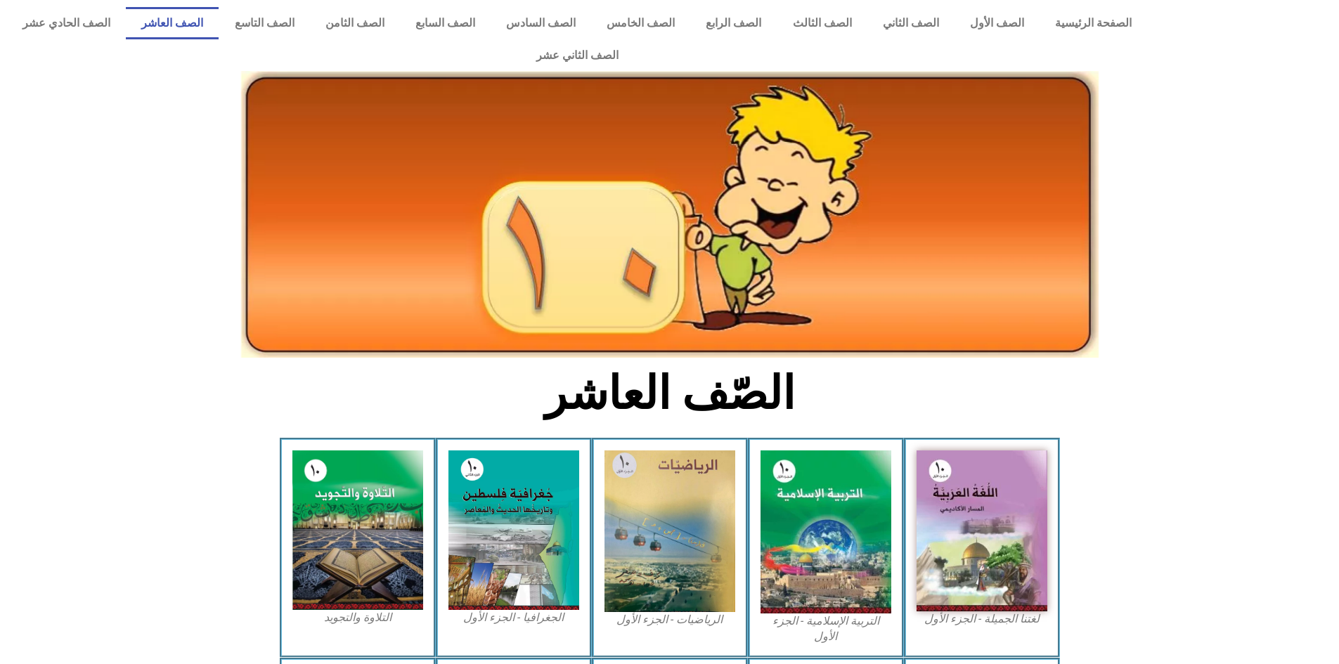
click at [744, 462] on div "الرياضيات - الجزء الأول​" at bounding box center [670, 547] width 156 height 219
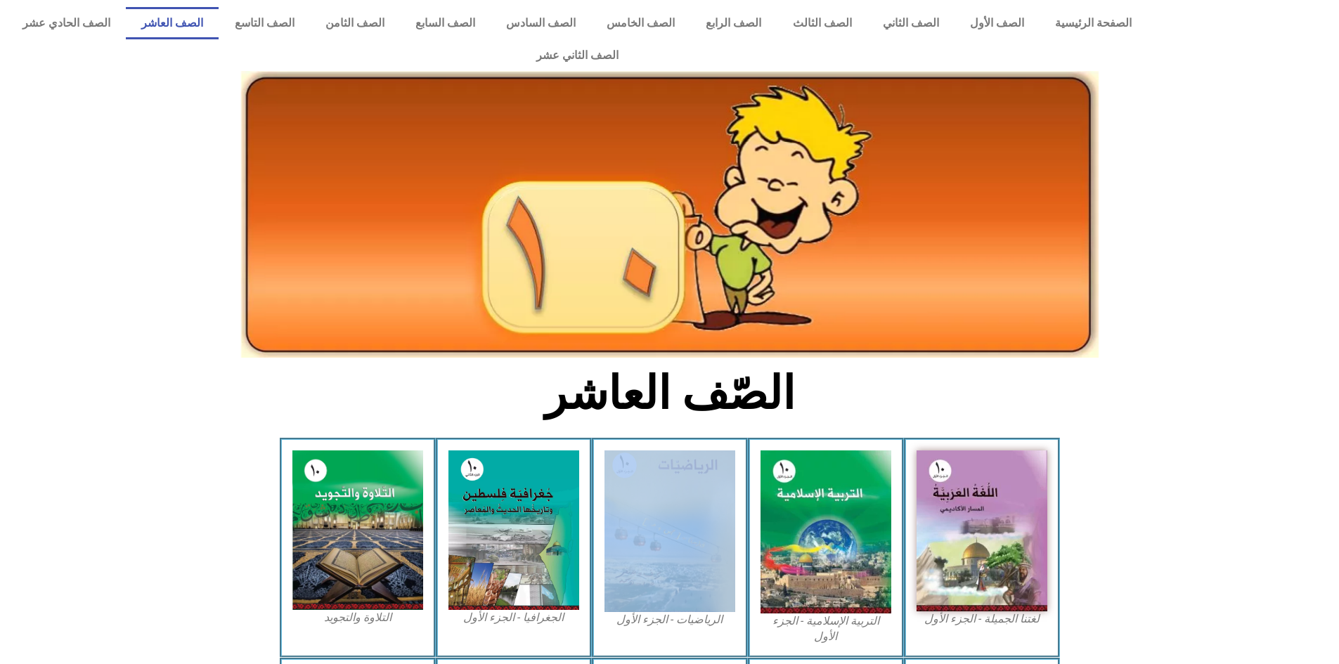
click at [744, 462] on div "الرياضيات - الجزء الأول​" at bounding box center [670, 547] width 156 height 219
